Goal: Navigation & Orientation: Find specific page/section

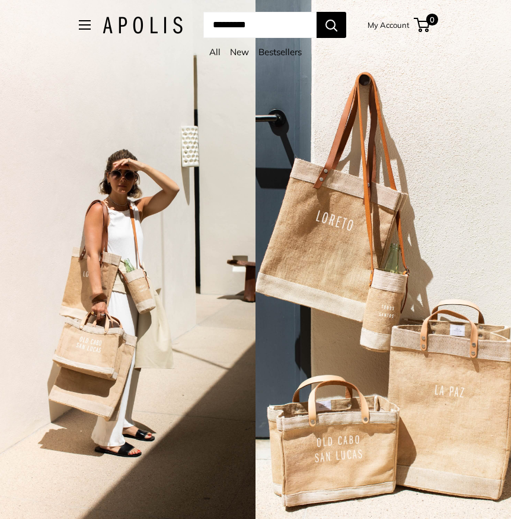
click at [83, 25] on span "Open menu" at bounding box center [85, 25] width 4 height 4
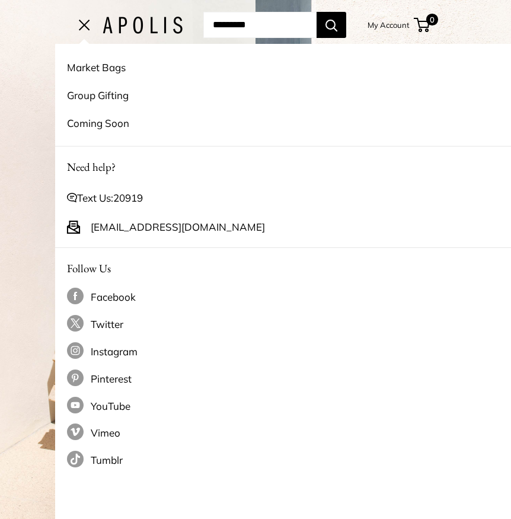
click at [79, 31] on nav "Market Bags Group Gifting Coming Soon Need help? Text Us: 20919 [EMAIL_ADDRESS]…" at bounding box center [85, 25] width 12 height 17
click at [81, 24] on span "Open menu" at bounding box center [84, 25] width 11 height 11
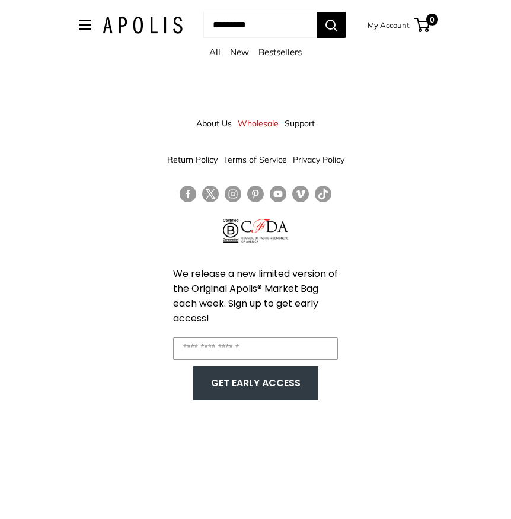
click at [256, 126] on link "Wholesale" at bounding box center [258, 123] width 41 height 21
